Goal: Navigation & Orientation: Go to known website

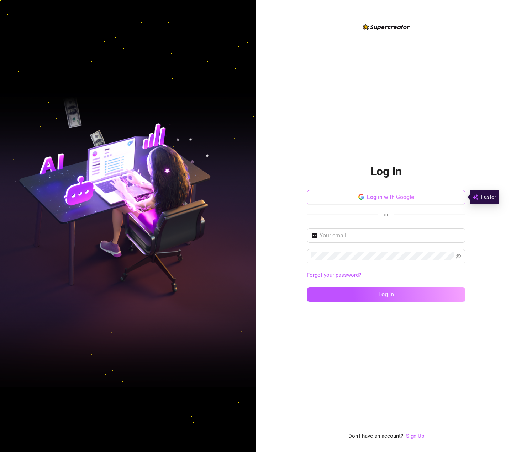
click at [178, 90] on button "Log in with Google" at bounding box center [386, 197] width 159 height 14
